Goal: Information Seeking & Learning: Learn about a topic

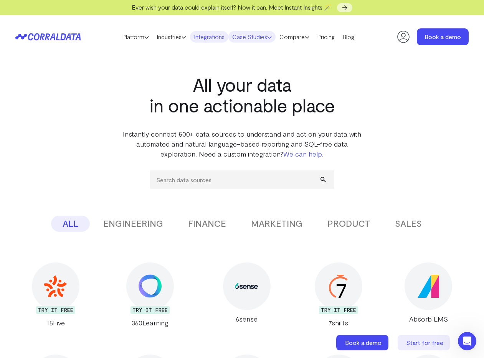
click at [252, 37] on link "Case Studies" at bounding box center [252, 37] width 47 height 12
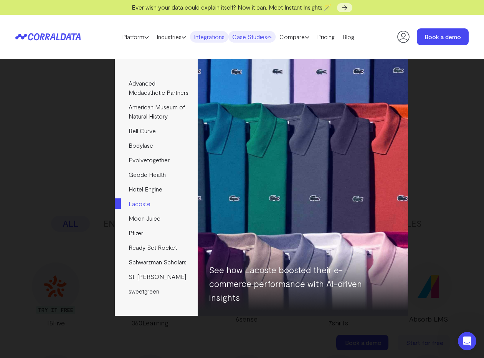
click at [145, 211] on link "Lacoste" at bounding box center [156, 204] width 83 height 15
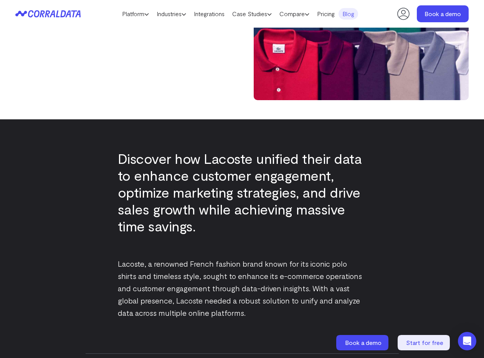
click at [46, 12] on icon at bounding box center [43, 13] width 31 height 7
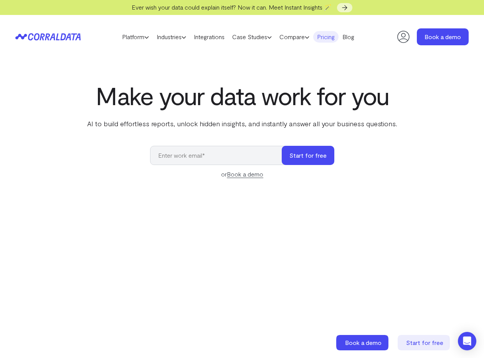
click at [331, 36] on link "Pricing" at bounding box center [325, 37] width 25 height 12
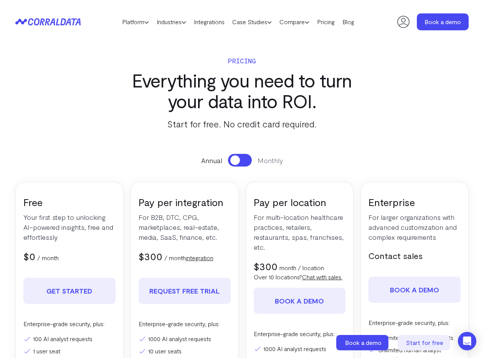
drag, startPoint x: 143, startPoint y: 59, endPoint x: 125, endPoint y: 29, distance: 35.3
click at [140, 56] on p "Pricing" at bounding box center [243, 60] width 250 height 11
click at [46, 22] on icon at bounding box center [43, 21] width 31 height 7
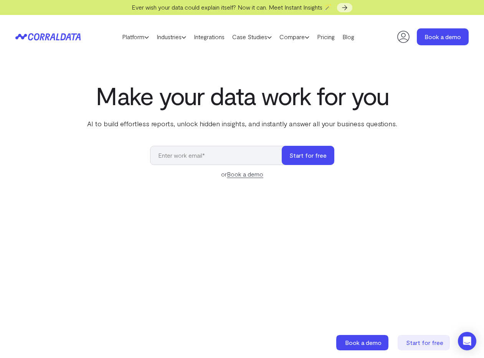
click at [225, 63] on section "Make your data work for you AI to build effortless reports, unlock hidden insig…" at bounding box center [242, 259] width 484 height 401
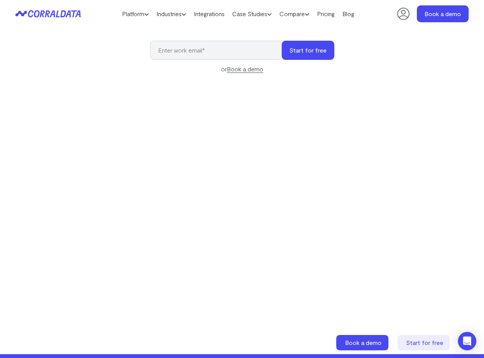
scroll to position [93, 0]
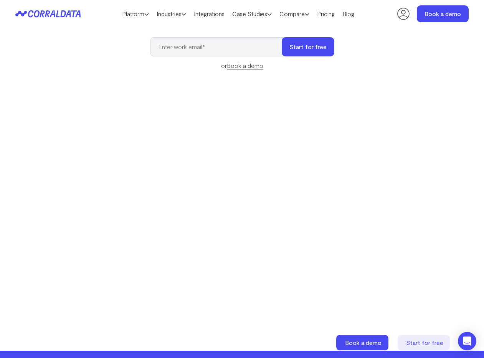
drag, startPoint x: 413, startPoint y: 65, endPoint x: 400, endPoint y: 63, distance: 13.2
click at [412, 65] on div "Make your data work for you AI to build effortless reports, unlock hidden insig…" at bounding box center [242, 144] width 484 height 343
click at [333, 15] on link "Pricing" at bounding box center [325, 14] width 25 height 12
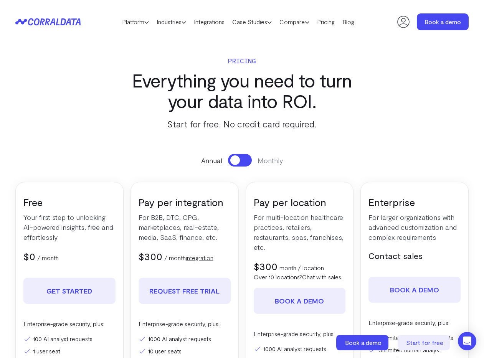
click at [341, 150] on section "Pricing Everything you need to turn your data into ROI. Start for free. No cred…" at bounding box center [242, 257] width 484 height 427
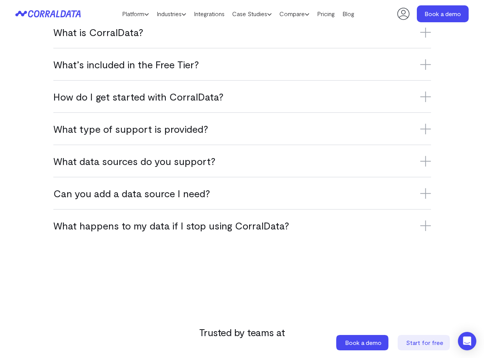
scroll to position [534, 0]
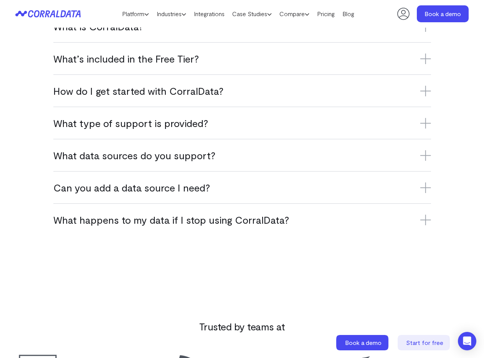
click at [446, 98] on div "FAQs What is CorralData? CorralData is an AI-powered data platform that connect…" at bounding box center [242, 103] width 484 height 266
click at [429, 96] on icon at bounding box center [426, 91] width 11 height 11
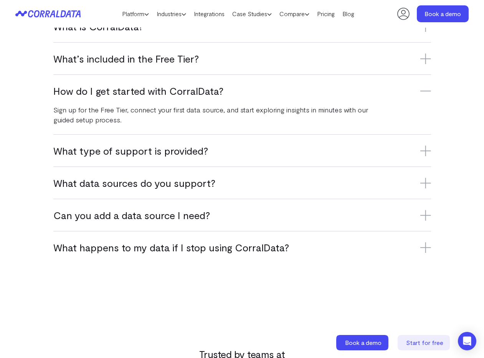
click at [429, 96] on icon at bounding box center [426, 91] width 11 height 11
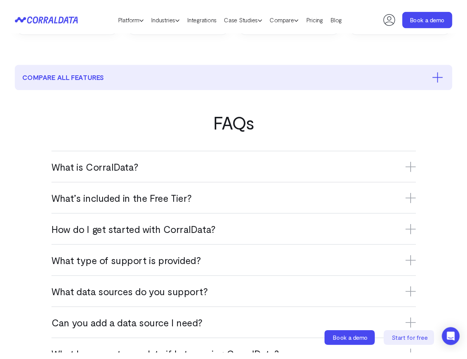
scroll to position [393, 0]
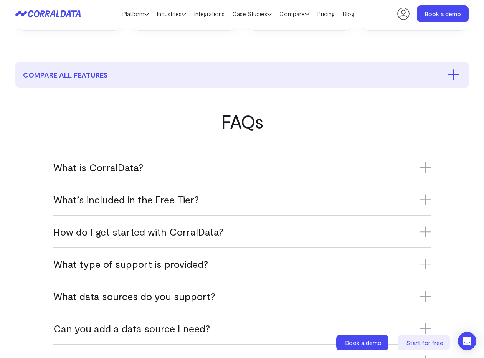
click at [104, 172] on h3 "What is CorralData?" at bounding box center [242, 167] width 378 height 13
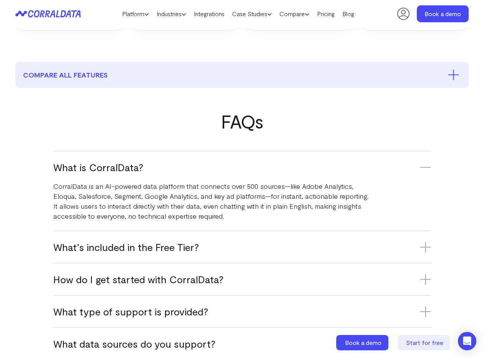
click at [101, 174] on h3 "What is CorralData?" at bounding box center [242, 167] width 378 height 13
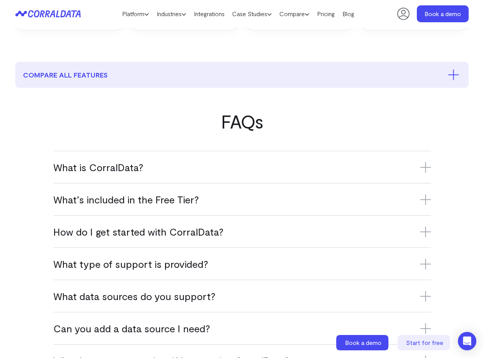
click at [101, 174] on h3 "What is CorralData?" at bounding box center [242, 167] width 378 height 13
